Goal: Task Accomplishment & Management: Use online tool/utility

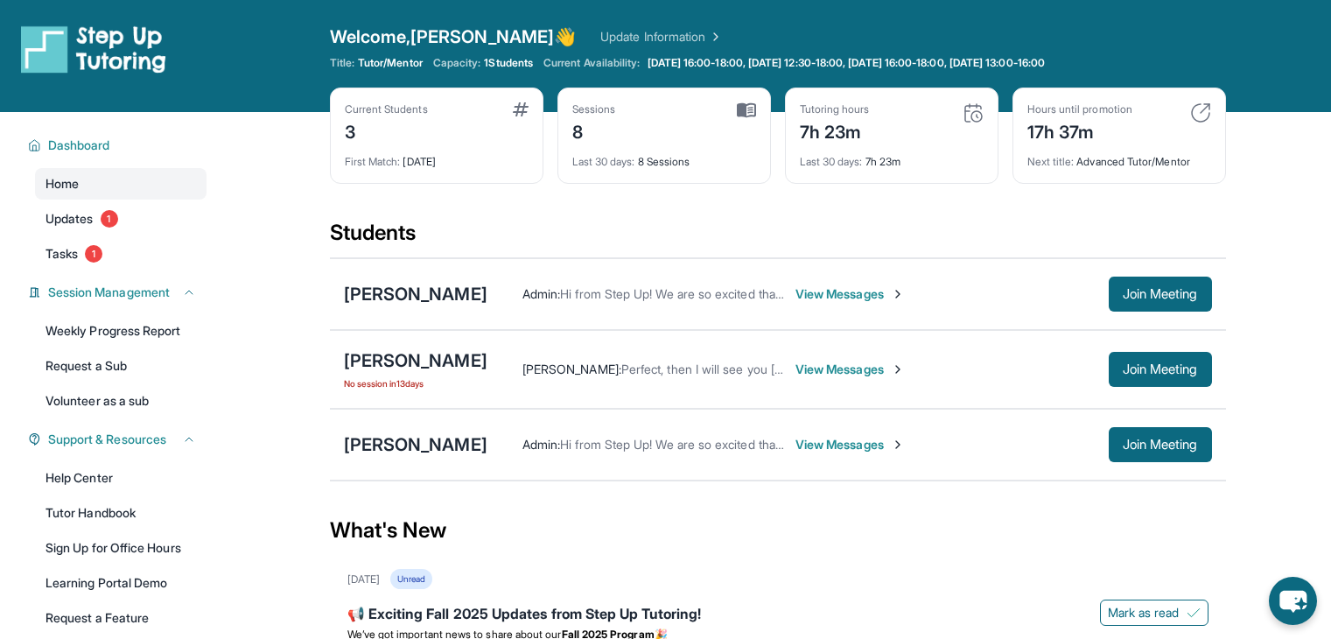
scroll to position [77, 0]
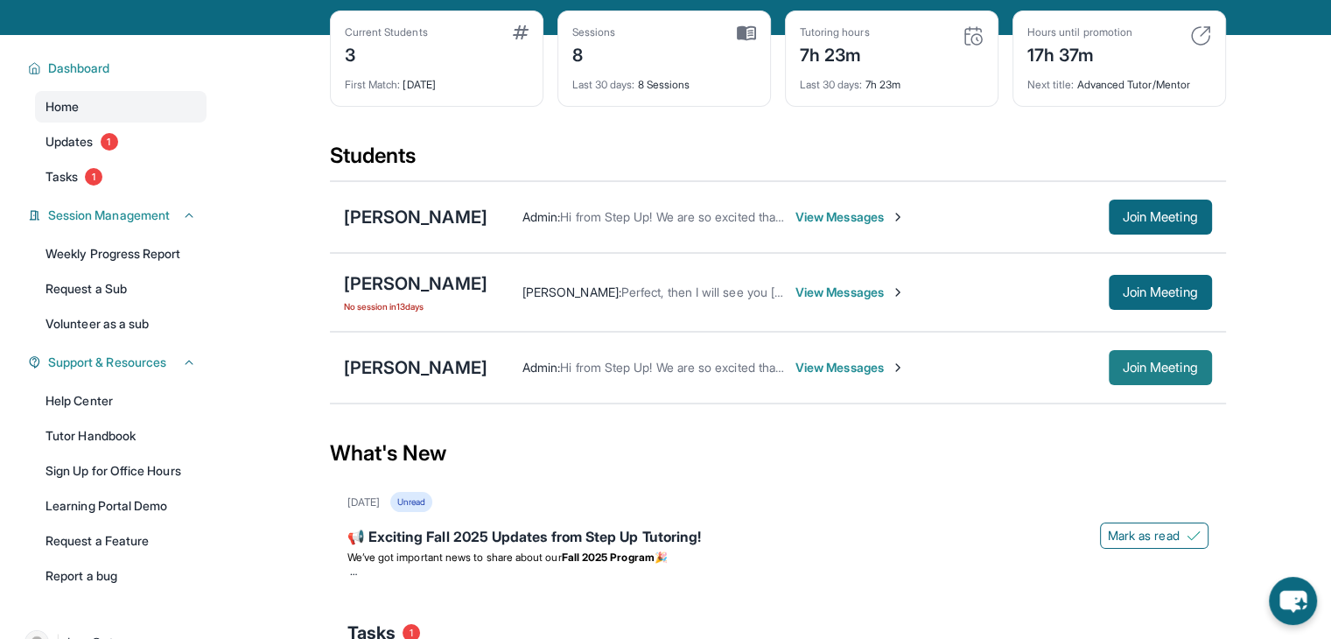
click at [1176, 376] on button "Join Meeting" at bounding box center [1160, 367] width 103 height 35
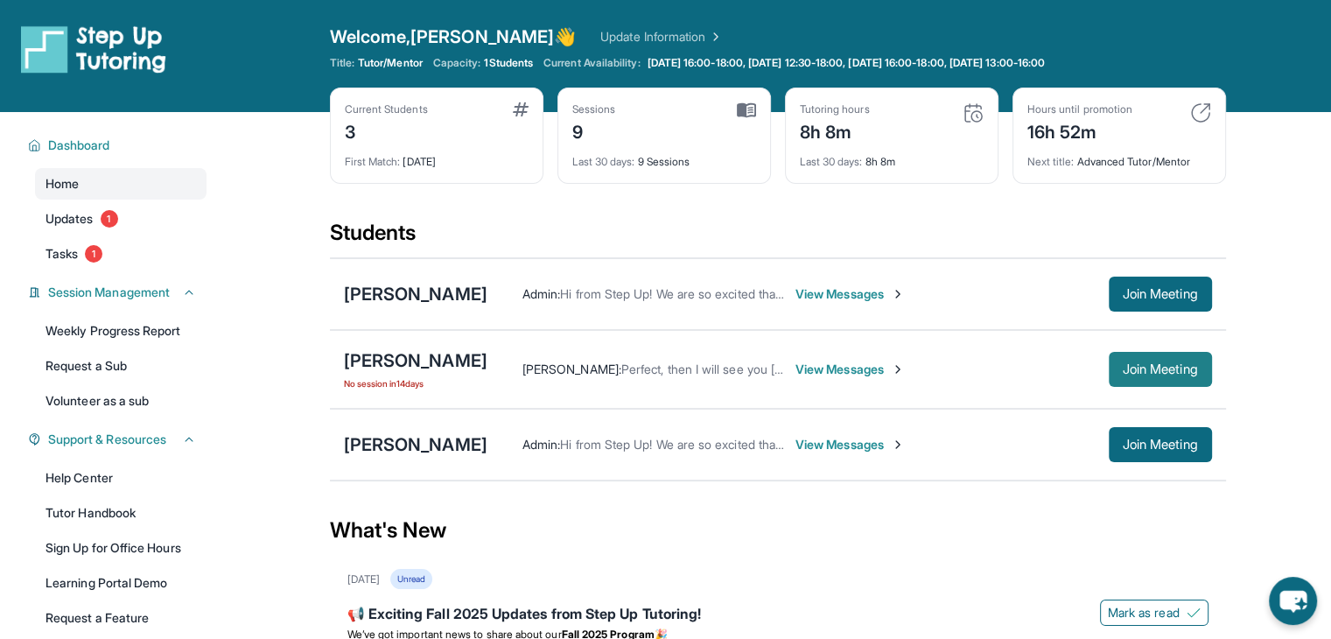
click at [1187, 364] on span "Join Meeting" at bounding box center [1160, 369] width 75 height 11
